Goal: Task Accomplishment & Management: Manage account settings

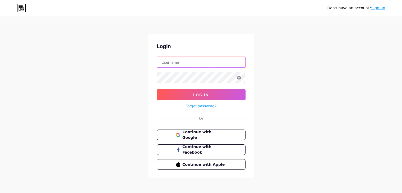
click at [216, 61] on input "text" at bounding box center [201, 62] width 88 height 11
type input "[EMAIL_ADDRESS][DOMAIN_NAME]"
click at [213, 85] on form "comercial@shanaviagens.com.br Log In Forgot password?" at bounding box center [201, 83] width 89 height 53
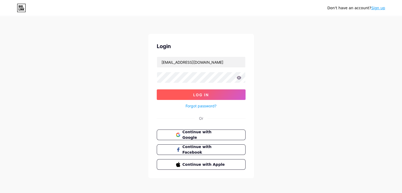
click at [209, 89] on button "Log In" at bounding box center [201, 94] width 89 height 11
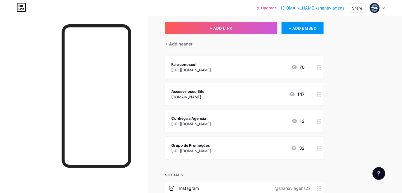
scroll to position [53, 0]
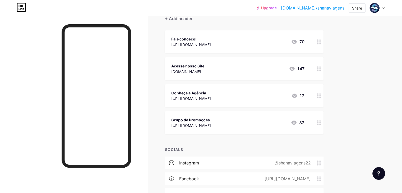
click at [321, 124] on icon at bounding box center [319, 122] width 4 height 5
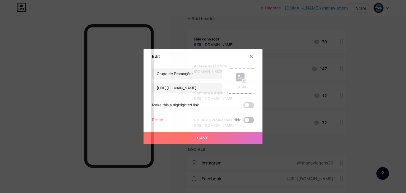
click at [248, 119] on span at bounding box center [248, 120] width 11 height 6
click at [243, 121] on input "checkbox" at bounding box center [243, 121] width 0 height 0
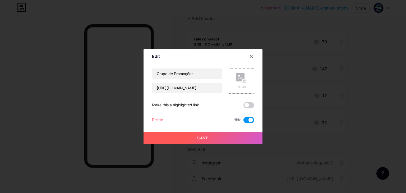
click at [245, 119] on span at bounding box center [248, 120] width 11 height 6
click at [243, 121] on input "checkbox" at bounding box center [243, 121] width 0 height 0
click at [253, 122] on span at bounding box center [248, 120] width 11 height 6
click at [243, 121] on input "checkbox" at bounding box center [243, 121] width 0 height 0
click at [238, 132] on button "Save" at bounding box center [202, 138] width 119 height 13
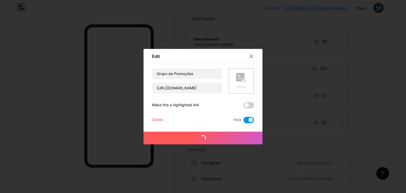
click at [235, 135] on button "Save" at bounding box center [202, 138] width 119 height 13
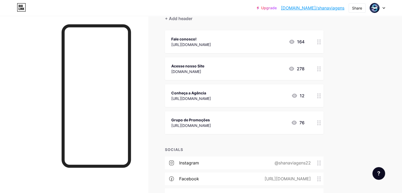
click at [297, 123] on icon at bounding box center [294, 122] width 6 height 6
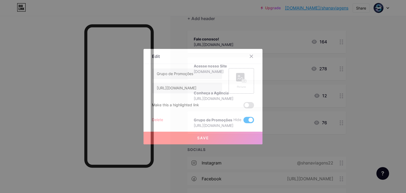
click at [253, 119] on span at bounding box center [248, 120] width 11 height 6
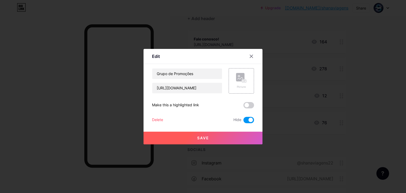
click at [243, 121] on input "checkbox" at bounding box center [243, 121] width 0 height 0
click at [222, 134] on button "Save" at bounding box center [202, 138] width 119 height 13
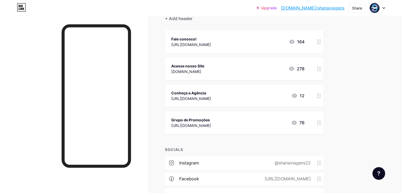
click at [297, 122] on icon at bounding box center [294, 122] width 6 height 6
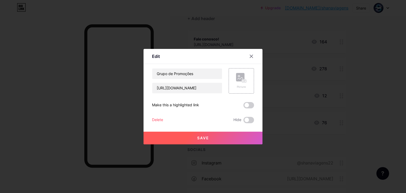
click at [215, 137] on button "Save" at bounding box center [202, 138] width 119 height 13
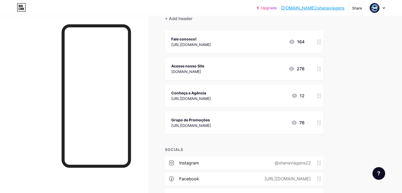
click at [304, 124] on div "76" at bounding box center [297, 122] width 13 height 6
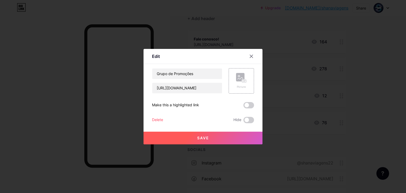
click at [243, 123] on div "Save" at bounding box center [202, 133] width 119 height 21
click at [246, 118] on span at bounding box center [248, 120] width 11 height 6
click at [243, 121] on input "checkbox" at bounding box center [243, 121] width 0 height 0
click at [221, 136] on button "Save" at bounding box center [202, 138] width 119 height 13
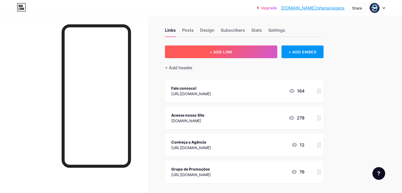
scroll to position [0, 0]
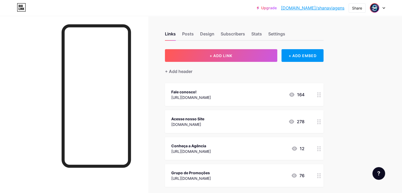
drag, startPoint x: 385, startPoint y: 12, endPoint x: 378, endPoint y: 9, distance: 7.9
click at [385, 12] on div "Upgrade bio.link/shanav... bio.link/shanaviagens Share Switch accounts Shana Vi…" at bounding box center [201, 8] width 402 height 10
click at [376, 7] on img at bounding box center [374, 8] width 8 height 8
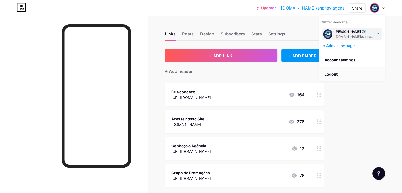
click at [335, 75] on li "Logout" at bounding box center [352, 74] width 66 height 14
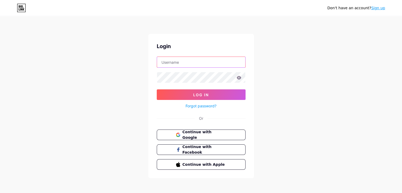
click at [176, 64] on input "text" at bounding box center [201, 62] width 88 height 11
type input "[EMAIL_ADDRESS][DOMAIN_NAME]"
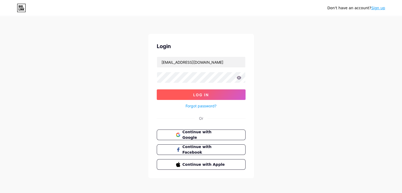
click at [175, 94] on button "Log In" at bounding box center [201, 94] width 89 height 11
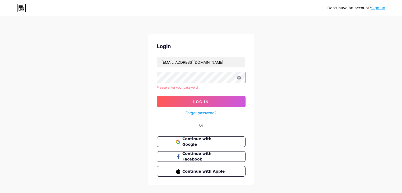
click at [139, 76] on div "Don't have an account? Sign up Login [EMAIL_ADDRESS][DOMAIN_NAME] Please enter …" at bounding box center [201, 101] width 402 height 202
click at [189, 103] on button "Log In" at bounding box center [201, 101] width 89 height 11
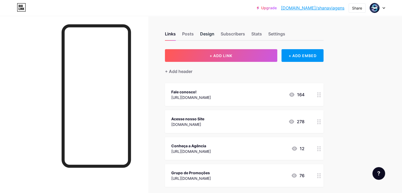
click at [214, 31] on div "Design" at bounding box center [207, 36] width 14 height 10
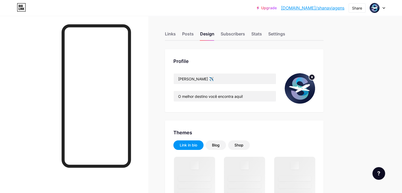
click at [315, 85] on img at bounding box center [299, 88] width 30 height 30
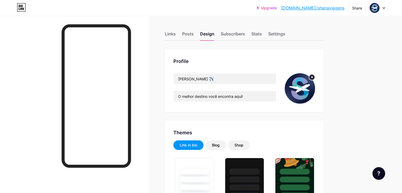
type input "#0f1838"
type input "#000000"
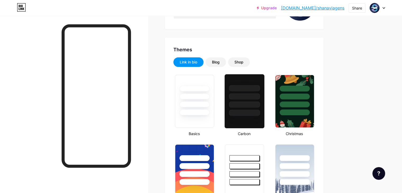
scroll to position [79, 0]
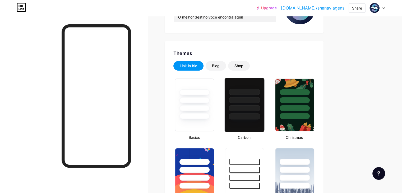
click at [257, 91] on div at bounding box center [244, 92] width 31 height 6
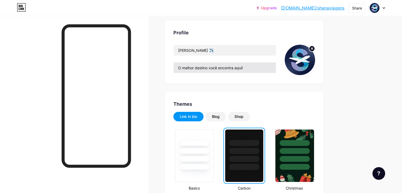
scroll to position [26, 0]
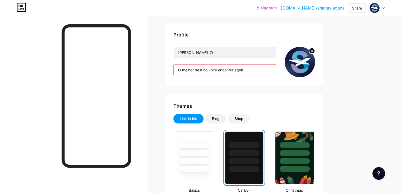
click at [269, 66] on input "O melhor destino você encontra aqui!" at bounding box center [225, 69] width 102 height 11
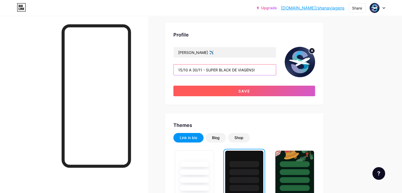
type input "15/10 A 30/11 - SUPER BLACK DE VIAGENS!"
click at [273, 93] on button "Save" at bounding box center [244, 91] width 142 height 11
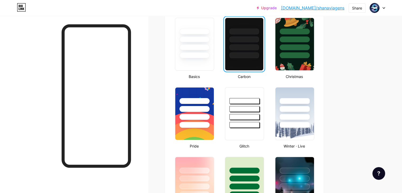
scroll to position [0, 0]
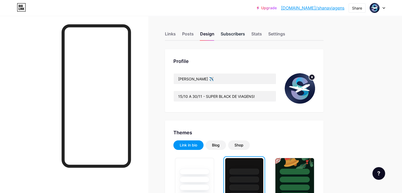
click at [245, 36] on div "Subscribers" at bounding box center [233, 36] width 24 height 10
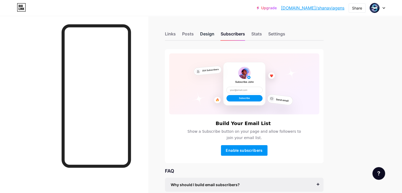
click at [214, 36] on div "Design" at bounding box center [207, 36] width 14 height 10
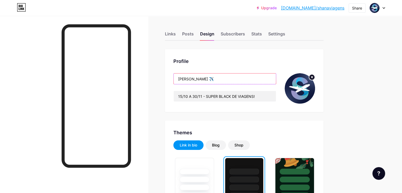
drag, startPoint x: 236, startPoint y: 79, endPoint x: 228, endPoint y: 76, distance: 8.2
click at [228, 76] on input "[PERSON_NAME] ✈️" at bounding box center [225, 78] width 102 height 11
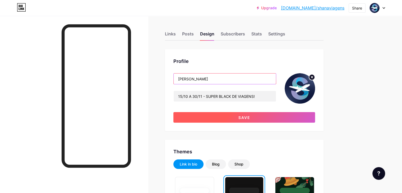
type input "[PERSON_NAME]"
click at [248, 120] on button "Save" at bounding box center [244, 117] width 142 height 11
